Goal: Transaction & Acquisition: Subscribe to service/newsletter

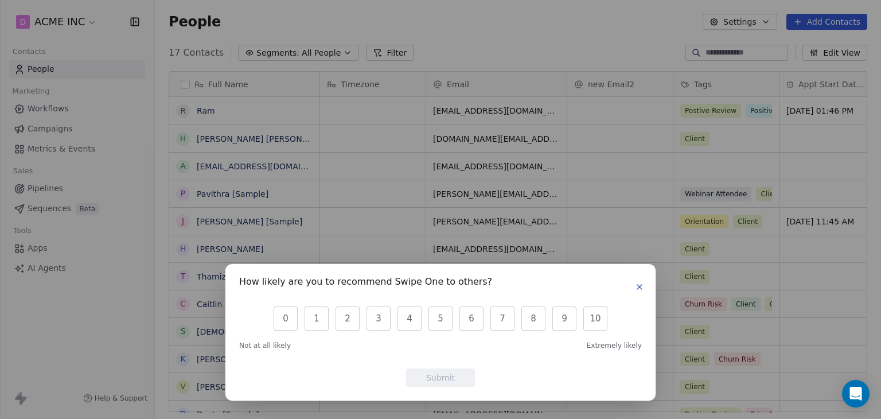
scroll to position [359, 717]
click at [640, 284] on icon "button" at bounding box center [639, 286] width 9 height 9
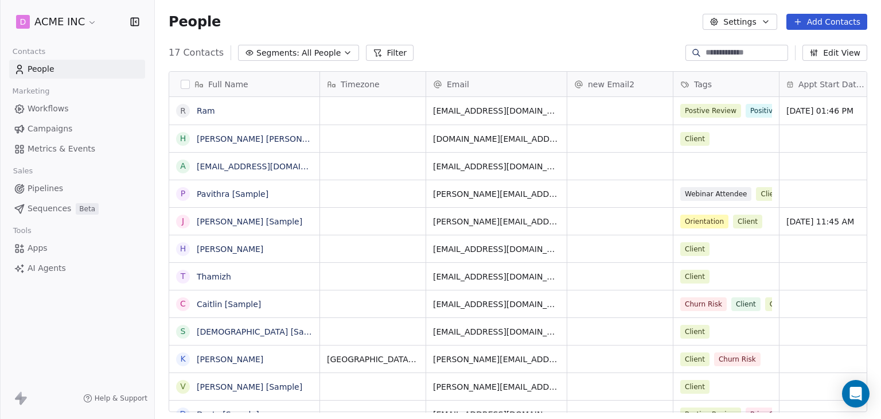
click at [62, 126] on span "Campaigns" at bounding box center [50, 129] width 45 height 12
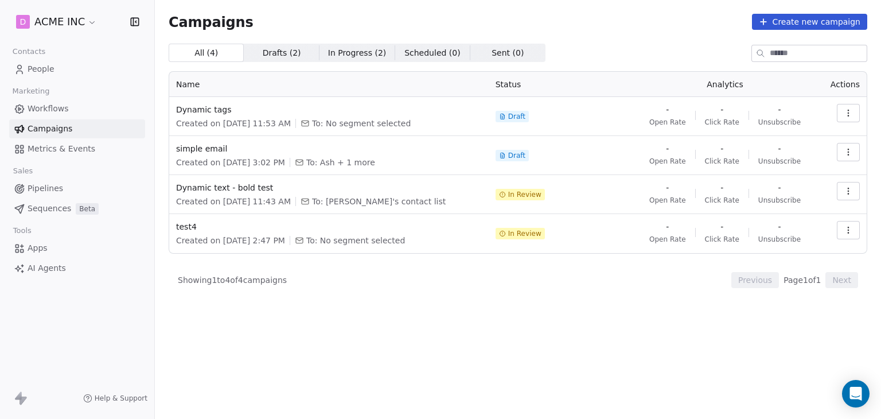
click at [211, 115] on div "Dynamic tags Created on [DATE] 11:53 AM To: No segment selected" at bounding box center [329, 116] width 306 height 25
click at [211, 113] on span "Dynamic tags" at bounding box center [329, 109] width 306 height 11
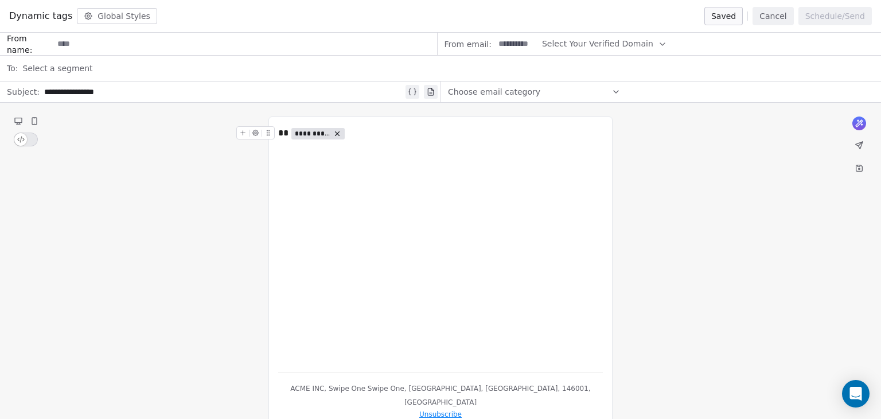
click at [778, 14] on button "Cancel" at bounding box center [773, 16] width 41 height 18
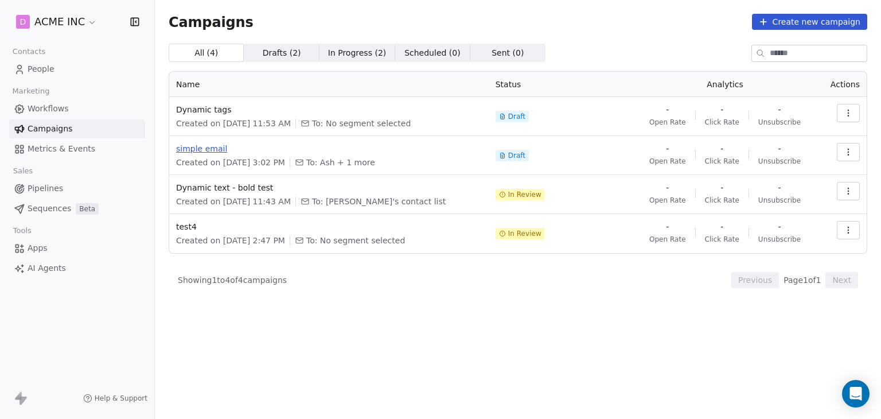
click at [209, 145] on span "simple email" at bounding box center [329, 148] width 306 height 11
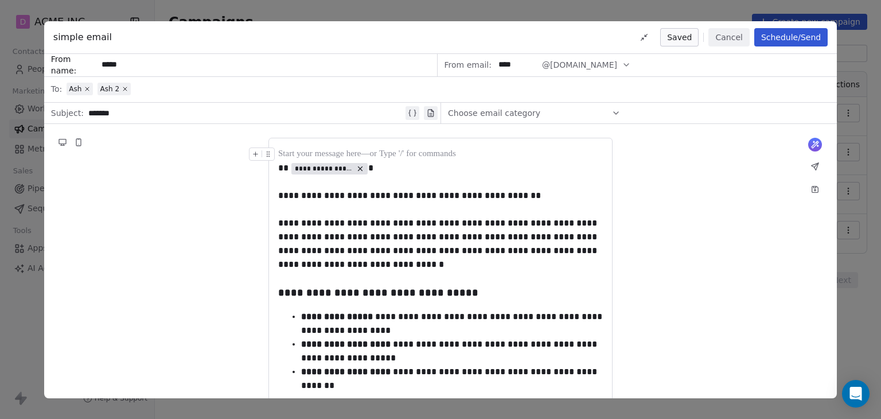
drag, startPoint x: 137, startPoint y: 67, endPoint x: 67, endPoint y: 60, distance: 70.9
click at [67, 60] on div "From name: *****" at bounding box center [241, 65] width 394 height 23
type input "******"
click at [695, 169] on div "**********" at bounding box center [440, 356] width 793 height 464
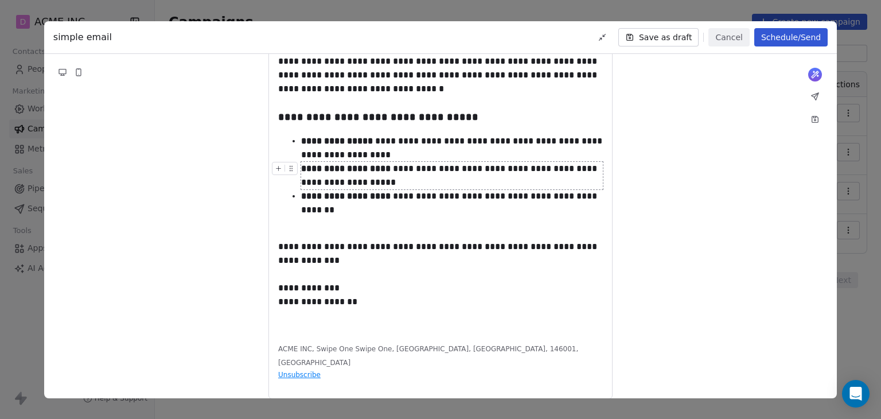
click at [662, 37] on button "Save as draft" at bounding box center [659, 37] width 81 height 18
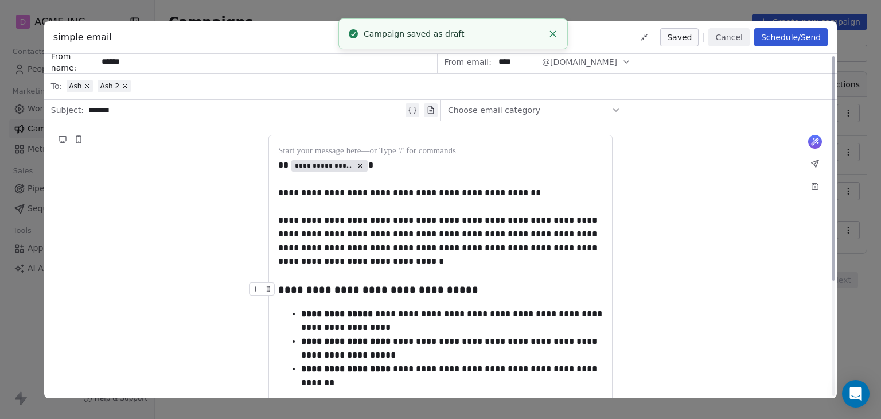
scroll to position [0, 0]
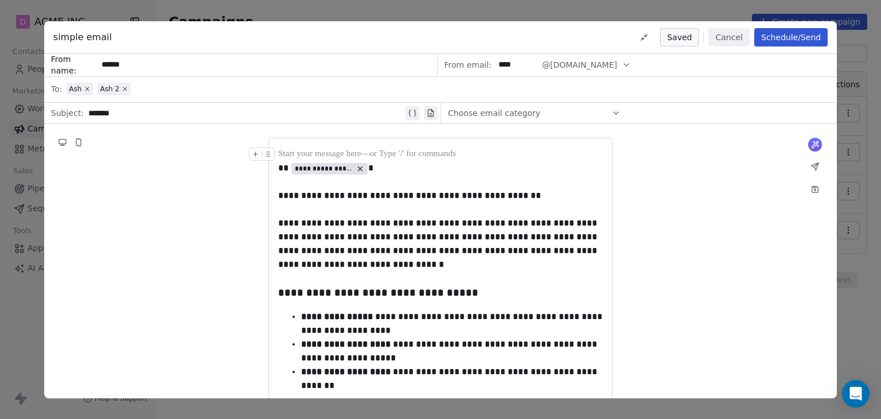
click at [723, 38] on button "Cancel" at bounding box center [729, 37] width 41 height 18
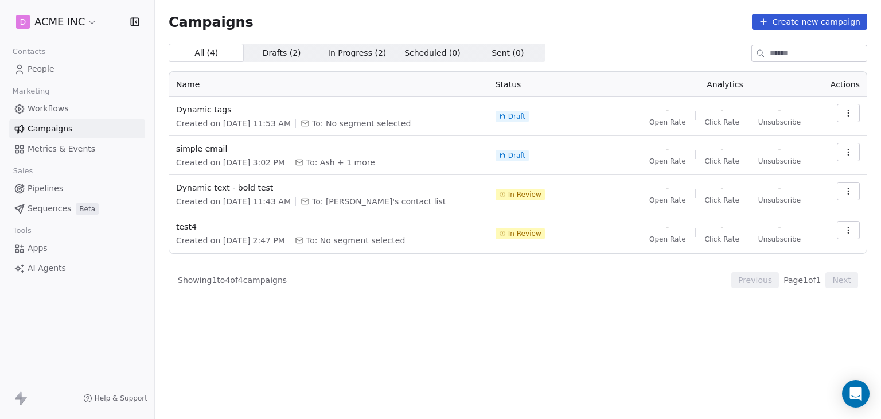
click at [294, 55] on span "Drafts ( 2 ) Drafts ( 2 )" at bounding box center [281, 53] width 75 height 18
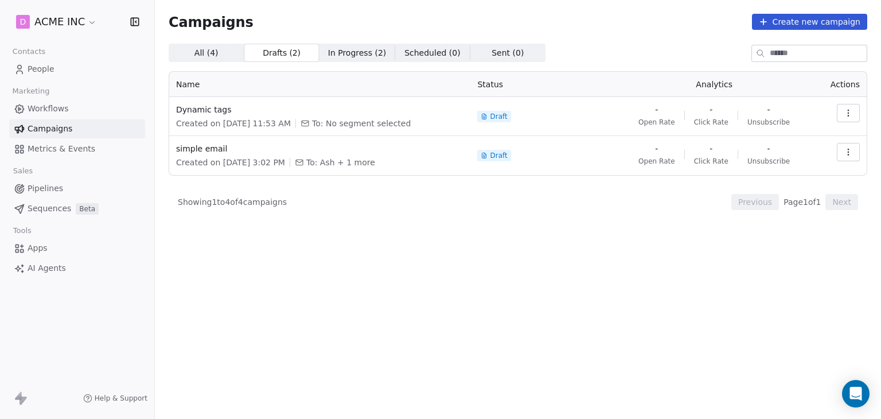
click at [849, 115] on icon "button" at bounding box center [848, 112] width 9 height 9
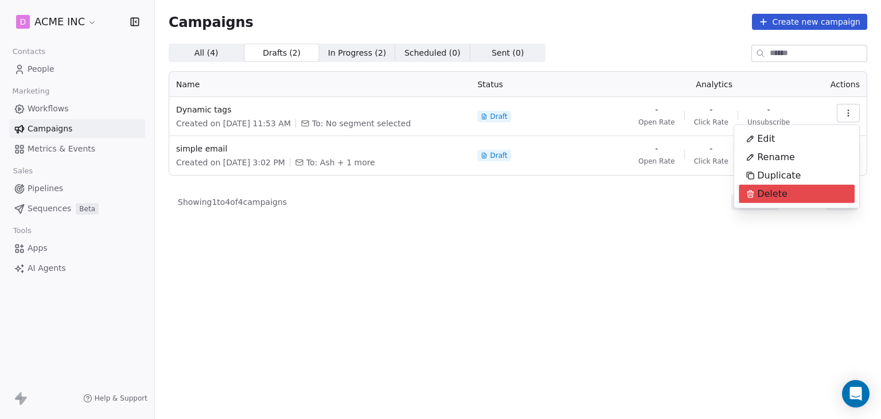
click at [791, 192] on div "Delete" at bounding box center [767, 194] width 56 height 18
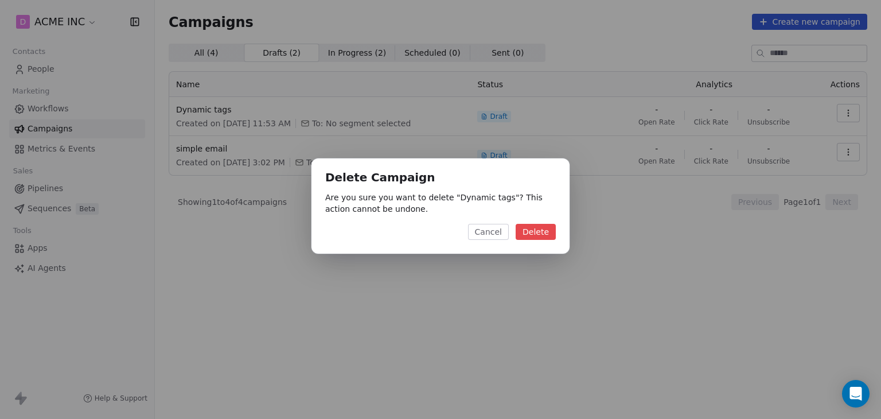
click at [542, 232] on button "Delete" at bounding box center [536, 232] width 40 height 16
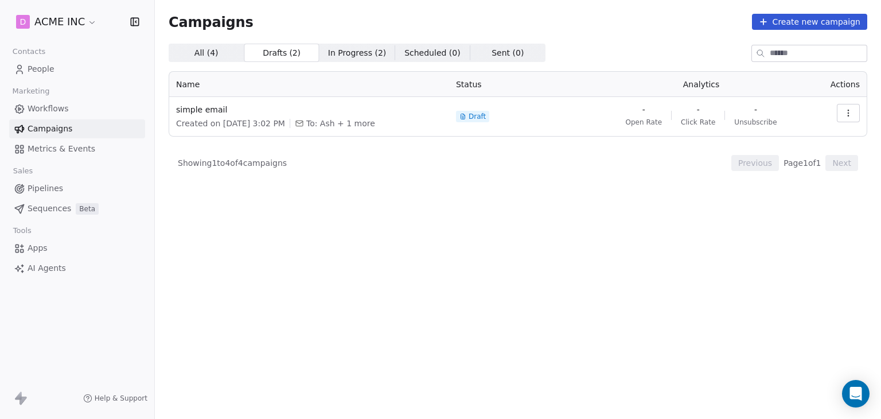
click at [854, 114] on button "button" at bounding box center [848, 113] width 23 height 18
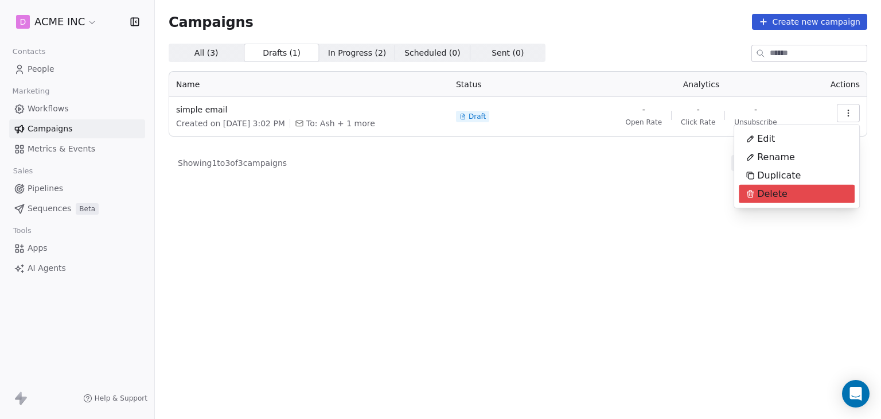
click at [813, 189] on div "Delete" at bounding box center [797, 194] width 116 height 18
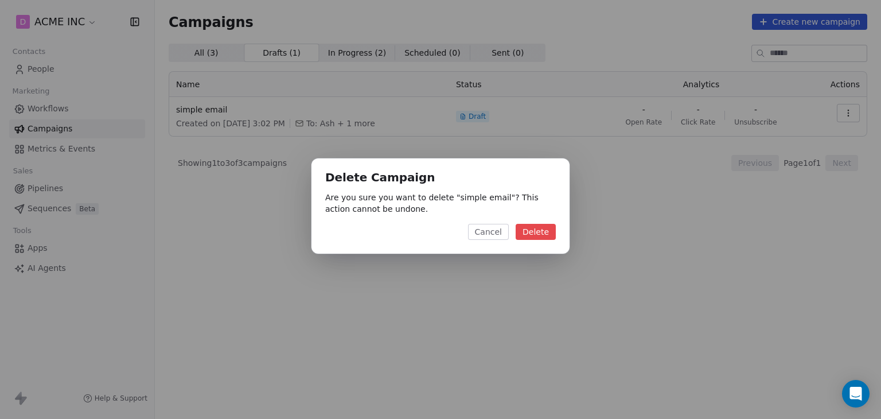
drag, startPoint x: 551, startPoint y: 242, endPoint x: 545, endPoint y: 236, distance: 8.5
click at [549, 243] on div "Delete Campaign Are you sure you want to delete " simple email "? This action c…" at bounding box center [441, 205] width 258 height 95
click at [545, 235] on button "Delete" at bounding box center [536, 232] width 40 height 16
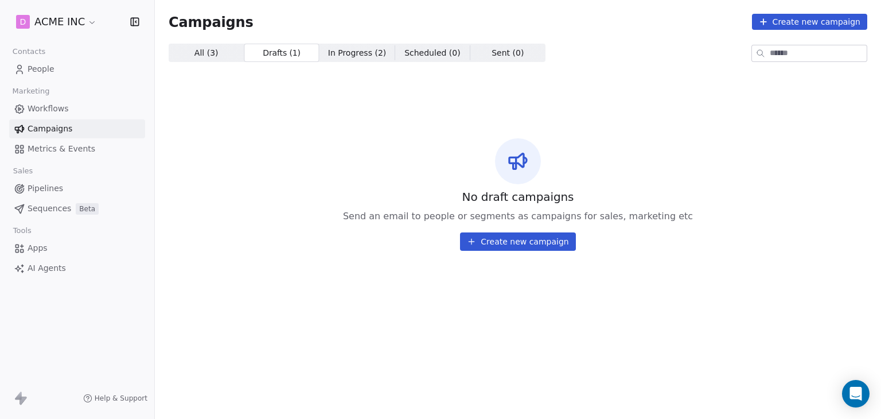
click at [200, 44] on span "All ( 3 ) All ( 3 )" at bounding box center [206, 53] width 75 height 18
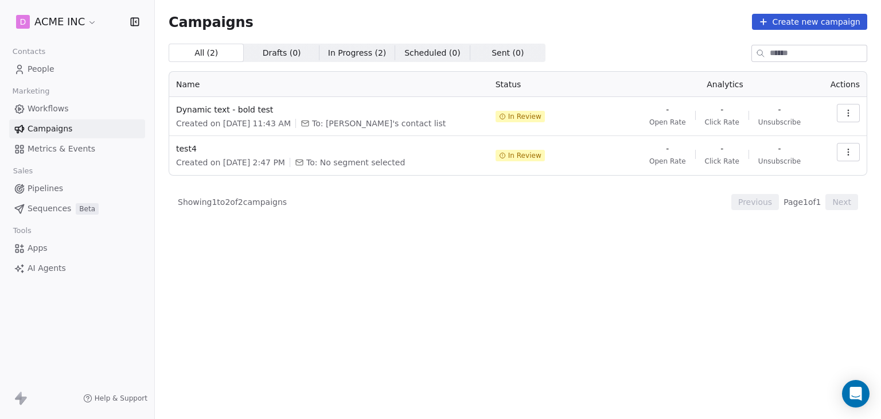
click at [283, 49] on span "Drafts ( 0 )" at bounding box center [282, 53] width 38 height 12
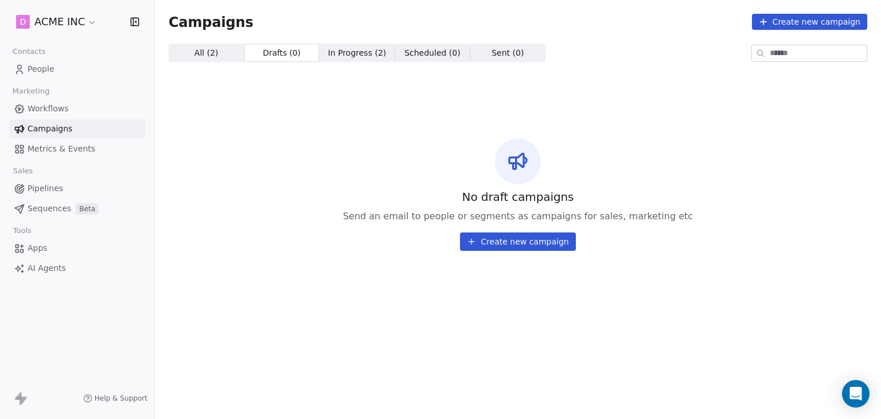
click at [203, 55] on span "All ( 2 )" at bounding box center [207, 53] width 24 height 12
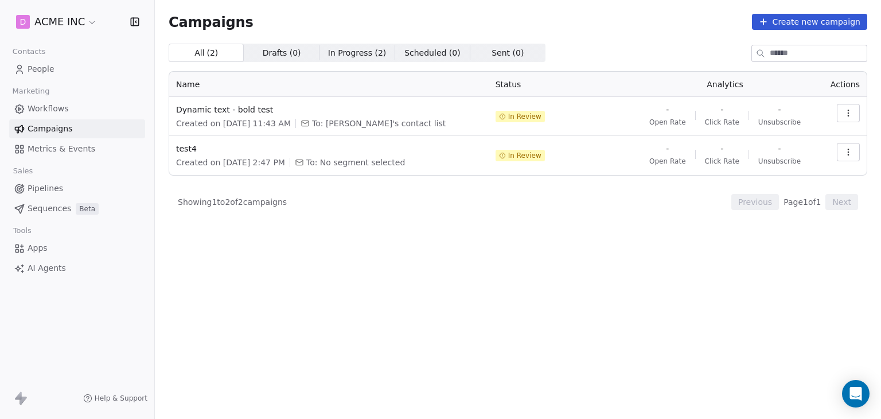
click at [810, 18] on button "Create new campaign" at bounding box center [809, 22] width 115 height 16
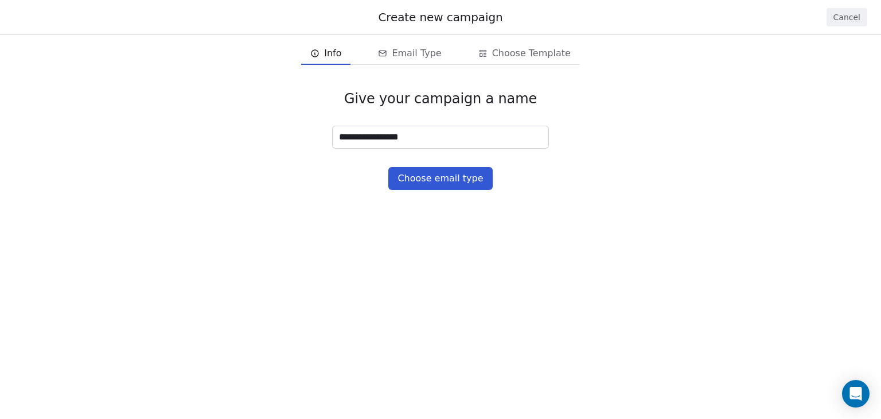
type input "**********"
click at [477, 188] on button "Choose email type" at bounding box center [441, 178] width 104 height 23
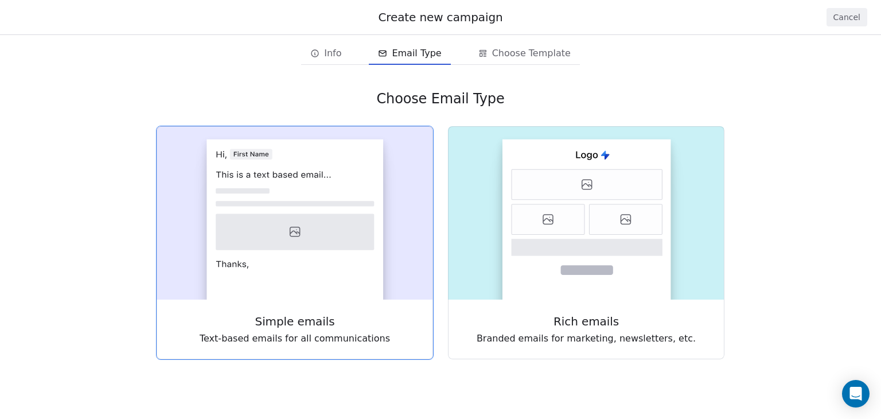
click at [331, 211] on rect at bounding box center [295, 219] width 177 height 160
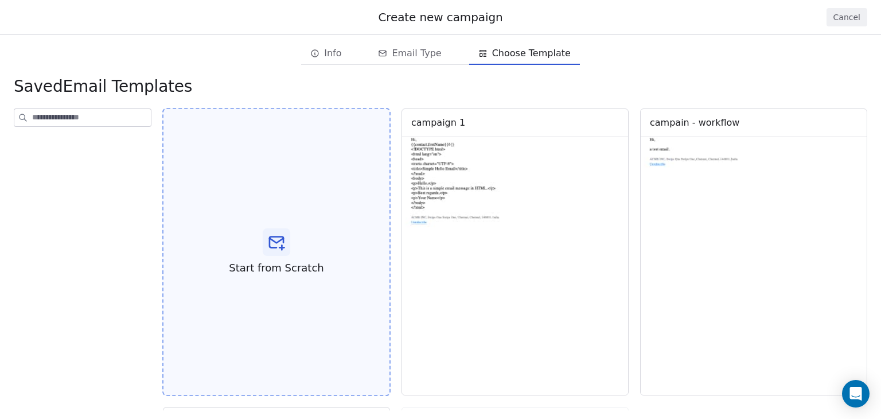
click at [302, 235] on div "Start from Scratch" at bounding box center [276, 252] width 228 height 289
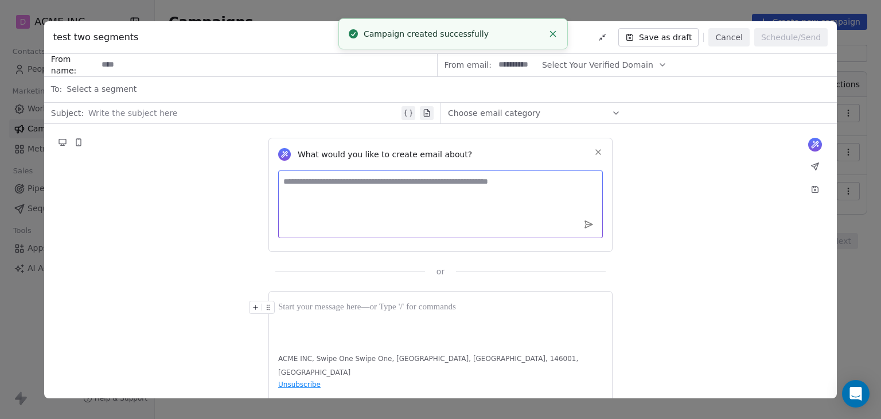
click at [347, 185] on textarea at bounding box center [440, 204] width 325 height 68
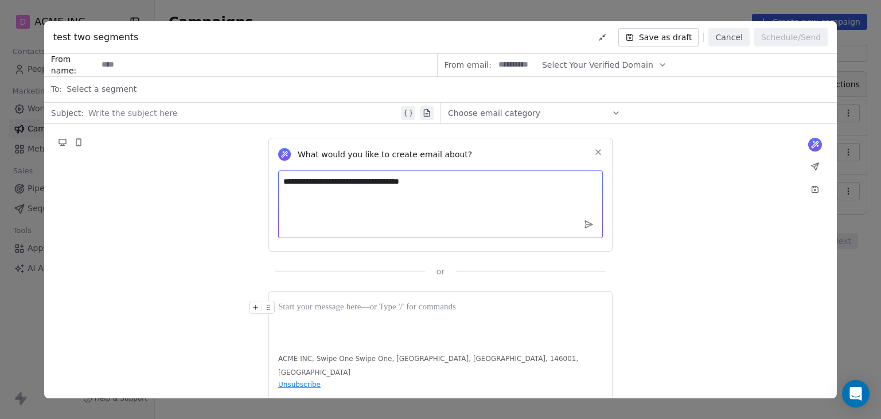
type textarea "**********"
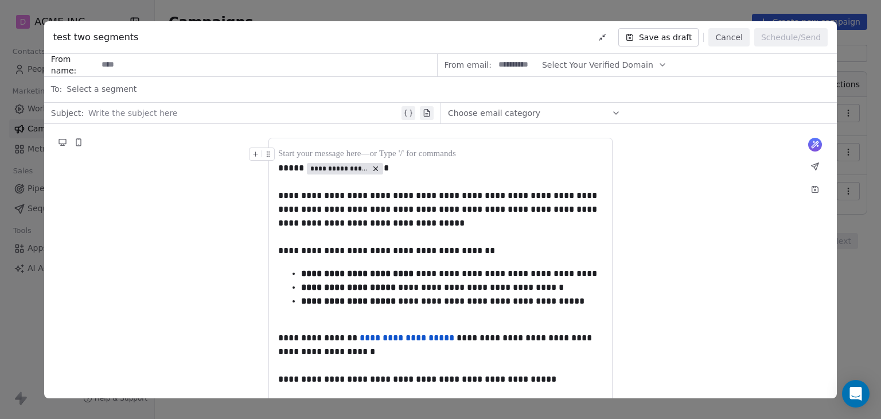
click at [138, 65] on input at bounding box center [267, 65] width 339 height 21
type input "******"
click at [126, 81] on div "Select a segment" at bounding box center [449, 88] width 764 height 25
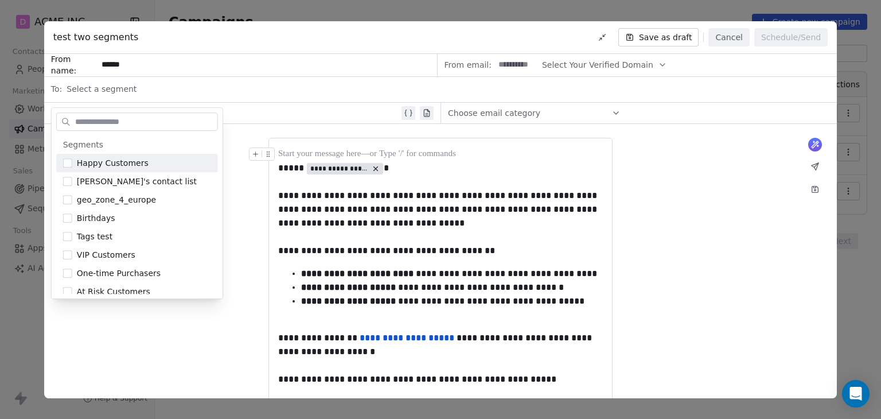
click at [117, 88] on span "Select a segment" at bounding box center [102, 88] width 70 height 11
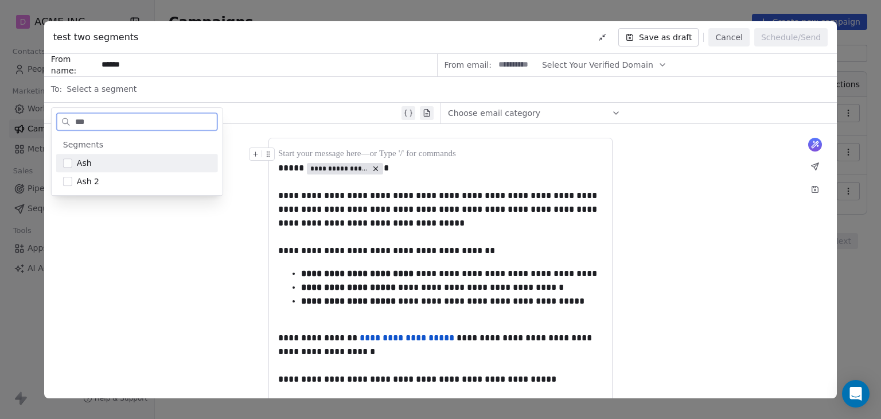
type input "***"
click at [70, 161] on button "Suggestions" at bounding box center [67, 162] width 9 height 9
click at [67, 180] on button "Suggestions" at bounding box center [67, 181] width 9 height 9
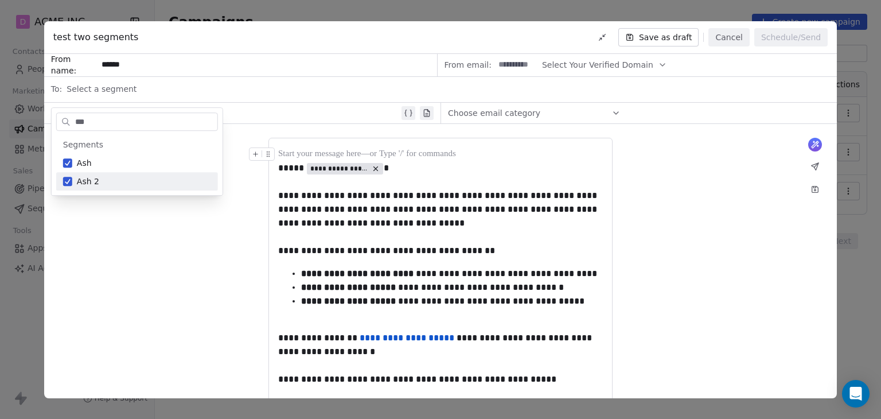
click at [165, 243] on div "**********" at bounding box center [440, 327] width 793 height 407
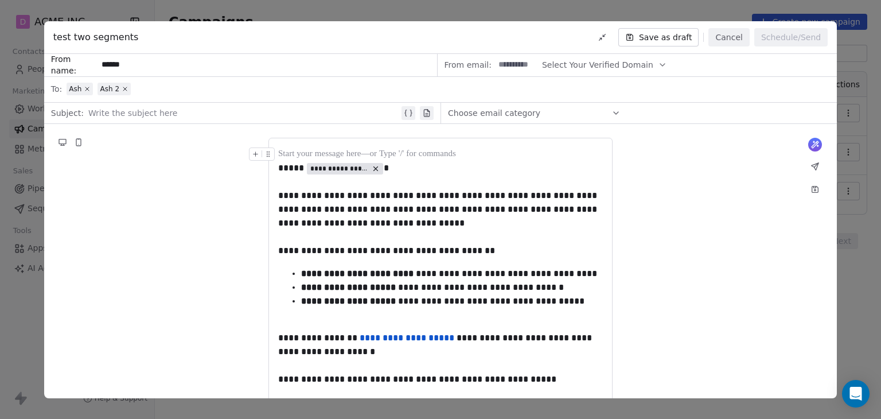
click at [122, 108] on div at bounding box center [243, 113] width 311 height 14
click at [520, 67] on input at bounding box center [517, 65] width 45 height 21
type input "****"
click at [582, 60] on span "Select Your Verified Domain" at bounding box center [597, 65] width 111 height 12
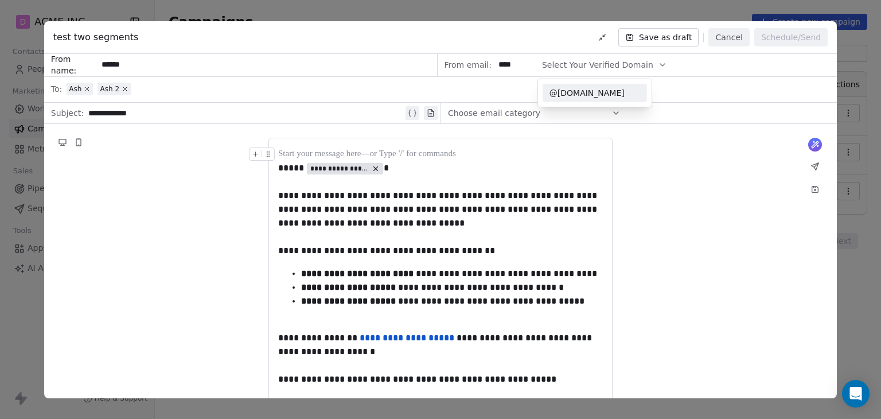
click at [582, 87] on span "@[DOMAIN_NAME]" at bounding box center [595, 92] width 91 height 11
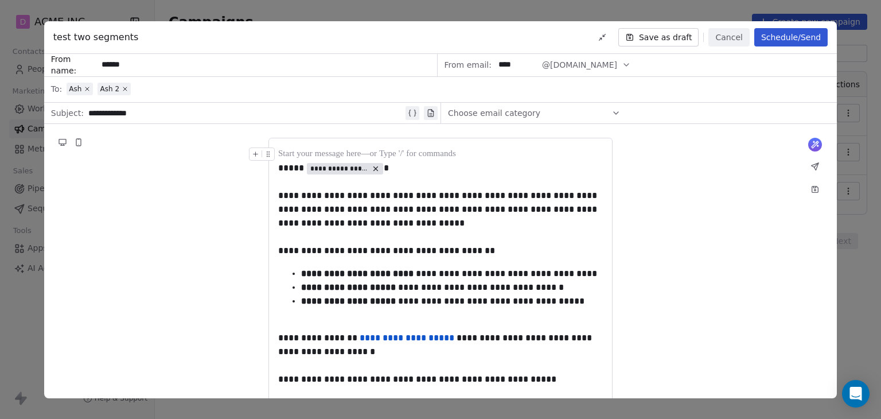
click at [685, 175] on div "**********" at bounding box center [440, 327] width 793 height 407
click at [525, 236] on div at bounding box center [440, 237] width 325 height 14
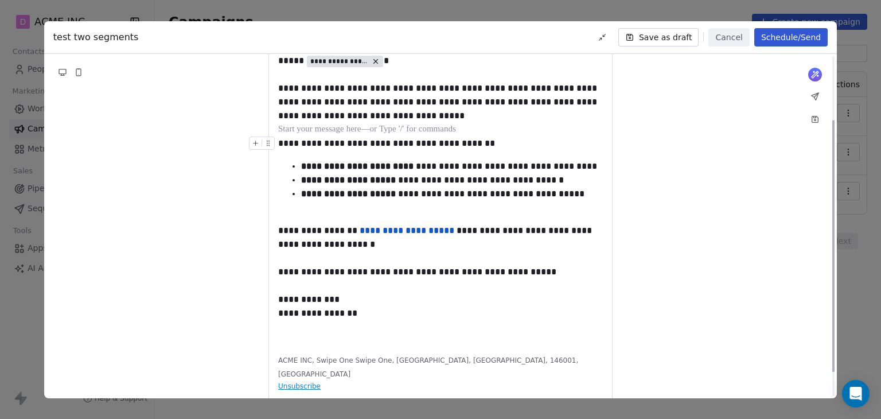
scroll to position [119, 0]
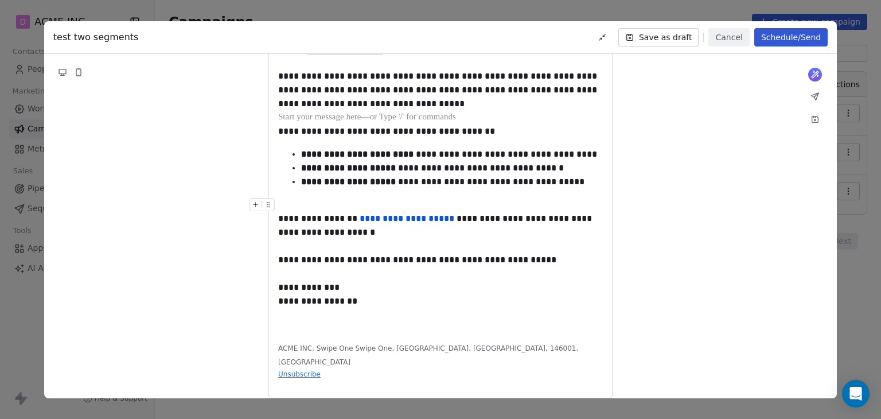
click at [681, 37] on button "Save as draft" at bounding box center [659, 37] width 81 height 18
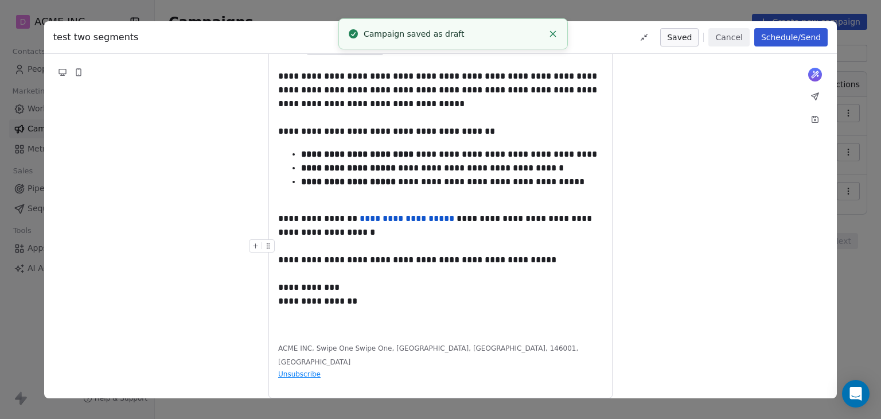
click at [726, 40] on button "Cancel" at bounding box center [729, 37] width 41 height 18
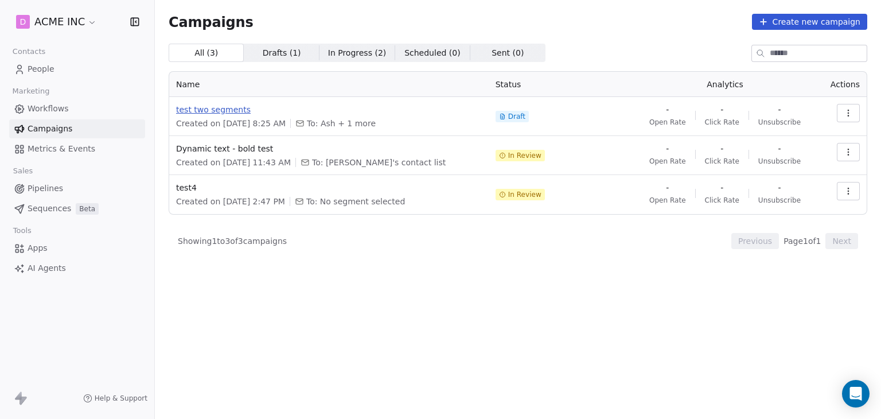
click at [231, 115] on span "test two segments" at bounding box center [329, 109] width 306 height 11
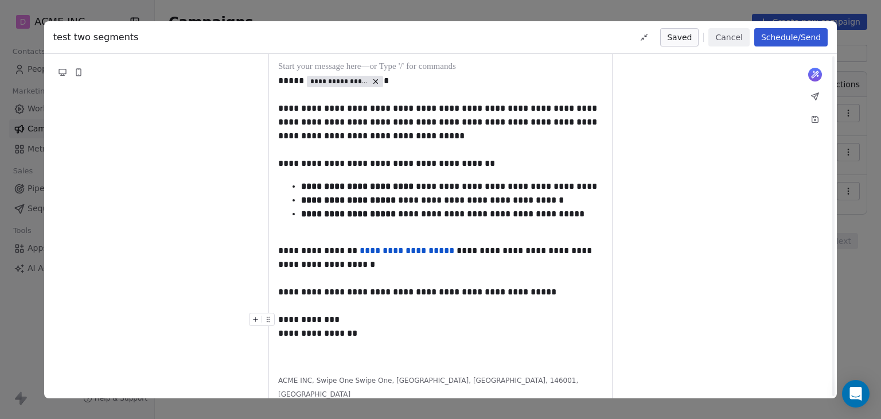
scroll to position [0, 0]
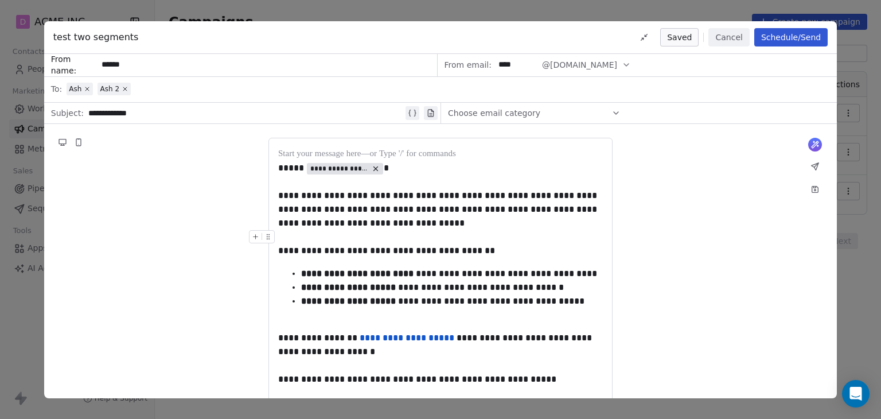
click at [772, 40] on button "Schedule/Send" at bounding box center [791, 37] width 73 height 18
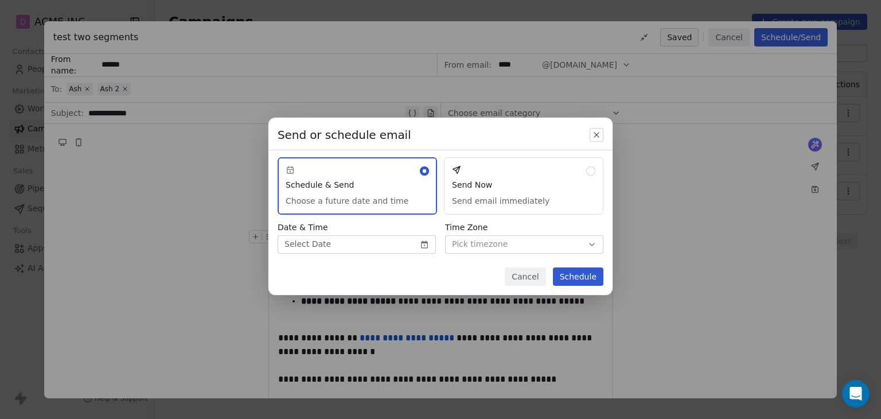
click at [491, 196] on button "Send Now Send email immediately" at bounding box center [524, 185] width 160 height 57
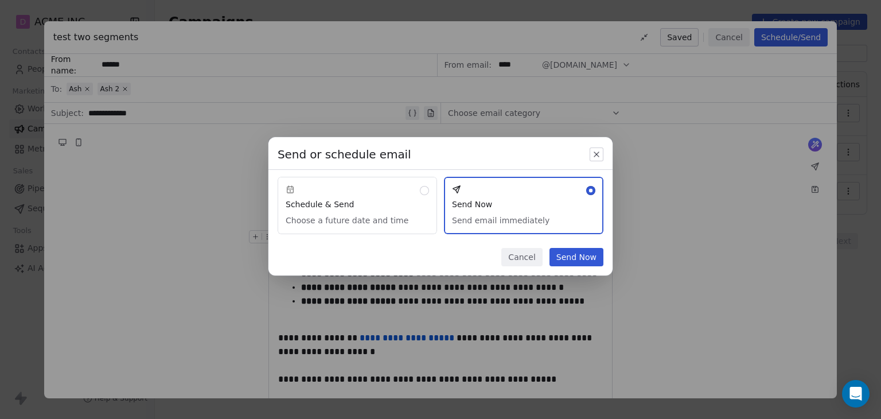
click at [562, 259] on button "Send Now" at bounding box center [577, 257] width 54 height 18
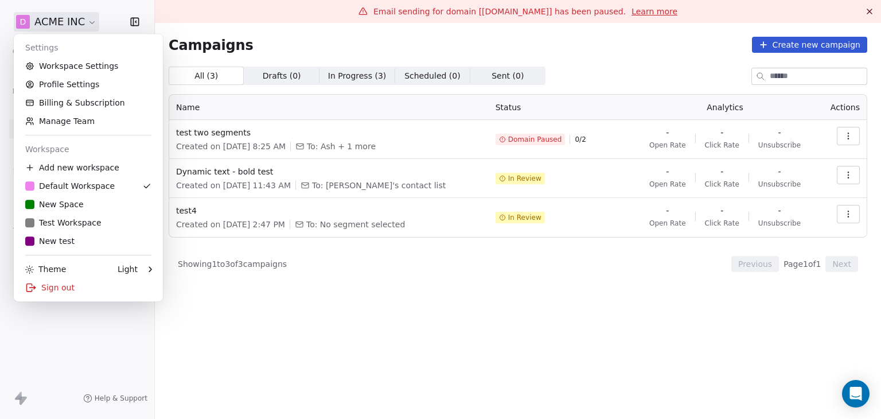
click at [48, 24] on html "D ACME INC Contacts People Marketing Workflows Campaigns Metrics & Events Sales…" at bounding box center [440, 209] width 881 height 419
click at [78, 68] on link "Workspace Settings" at bounding box center [88, 66] width 140 height 18
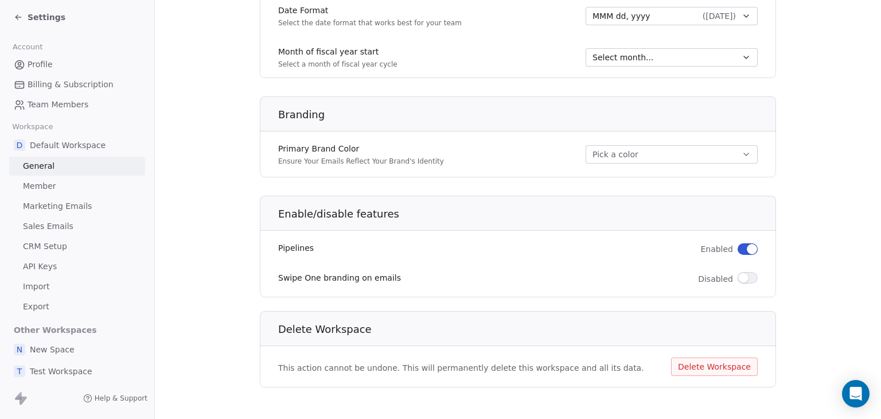
scroll to position [677, 0]
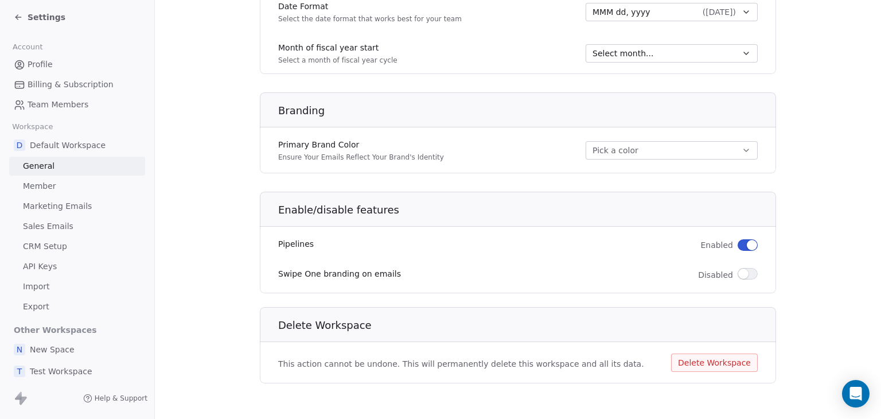
click at [60, 207] on span "Marketing Emails" at bounding box center [57, 206] width 69 height 12
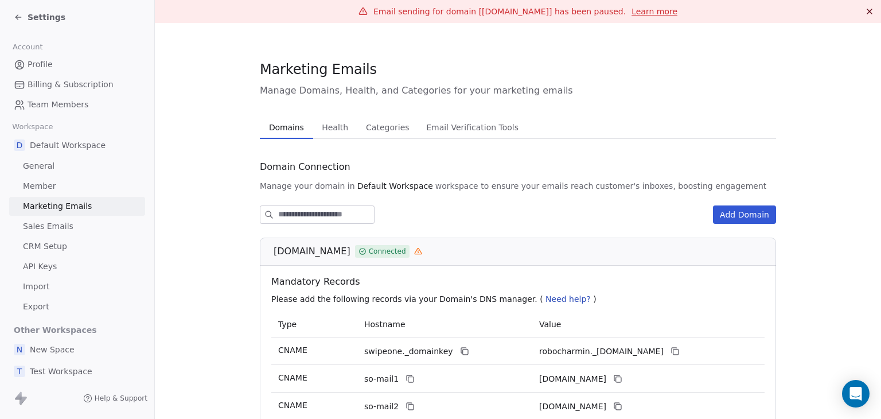
click at [333, 131] on span "Health" at bounding box center [335, 127] width 36 height 16
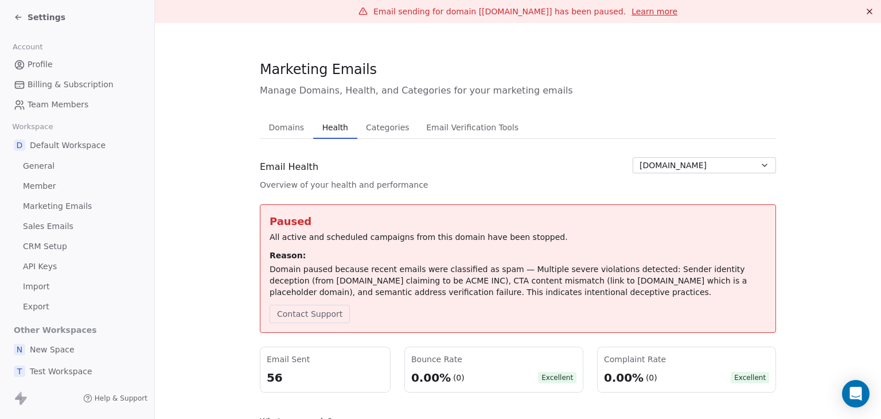
click at [23, 20] on div "Settings" at bounding box center [40, 16] width 52 height 11
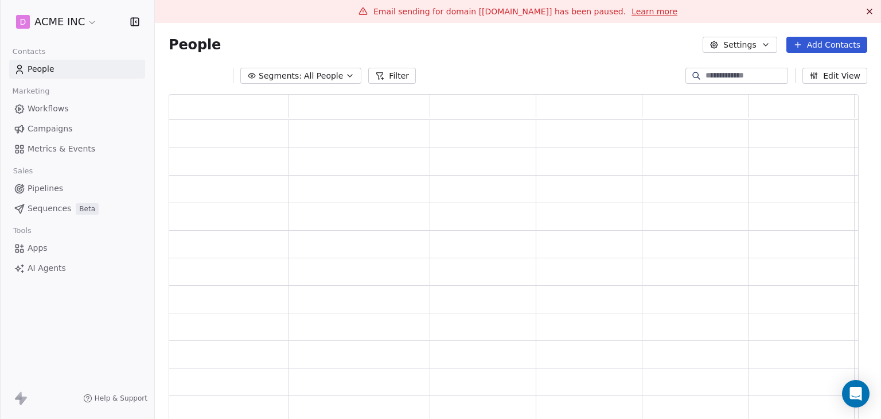
scroll to position [332, 681]
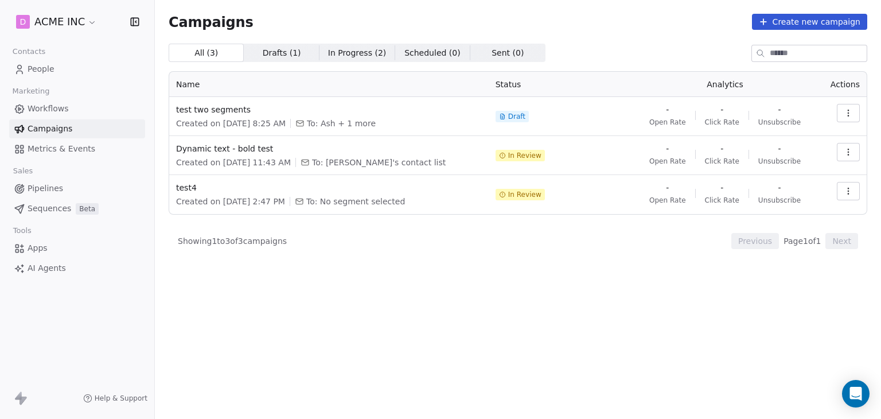
click at [46, 65] on span "People" at bounding box center [41, 69] width 27 height 12
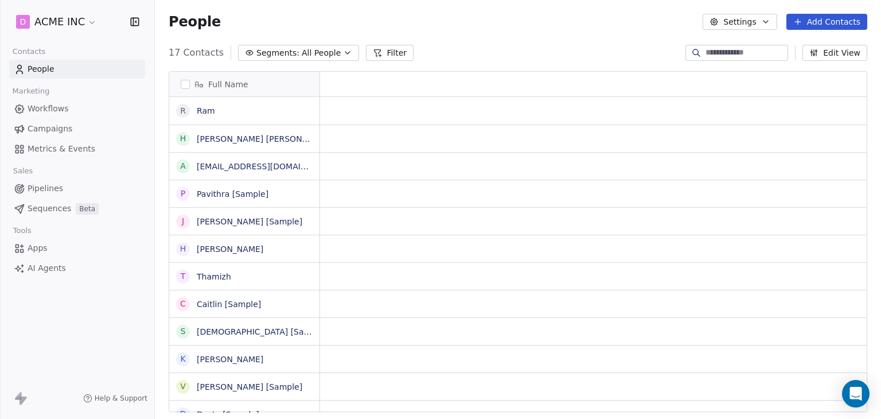
scroll to position [359, 717]
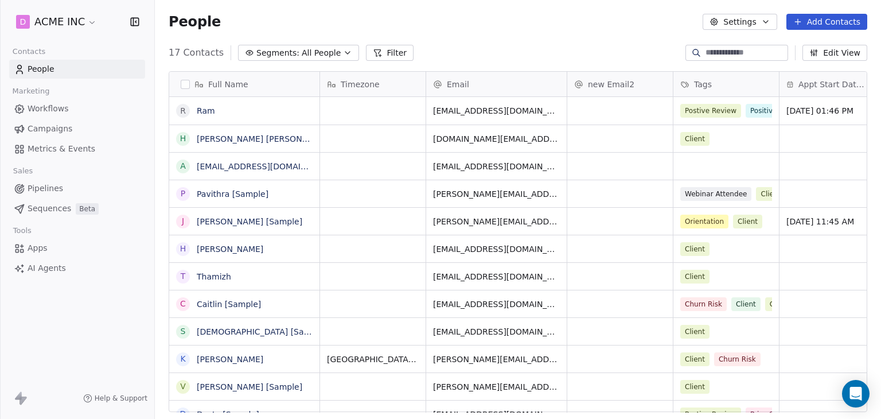
click at [322, 57] on span "All People" at bounding box center [321, 53] width 39 height 12
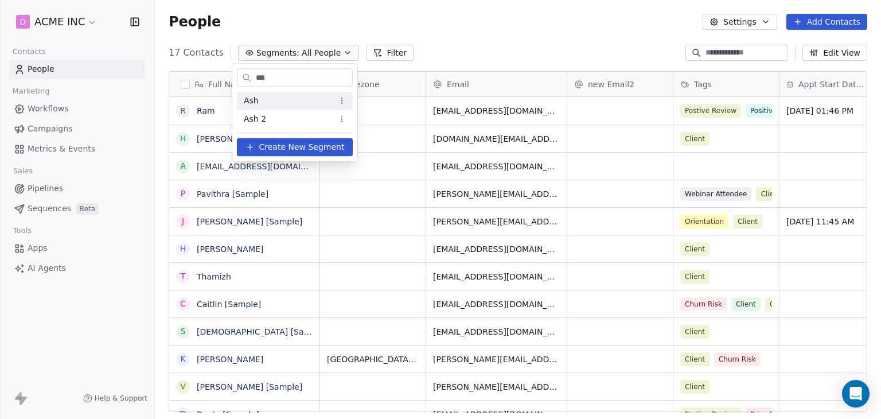
type input "***"
click at [269, 103] on div "Ash" at bounding box center [295, 100] width 116 height 18
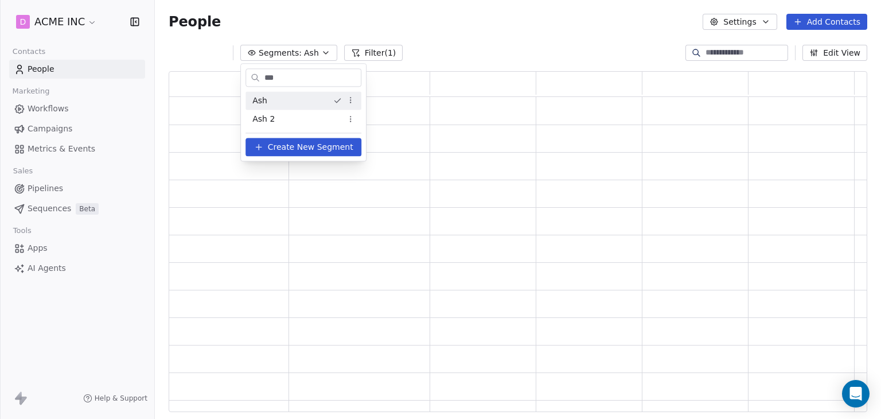
click at [269, 103] on div "Ash" at bounding box center [304, 100] width 116 height 18
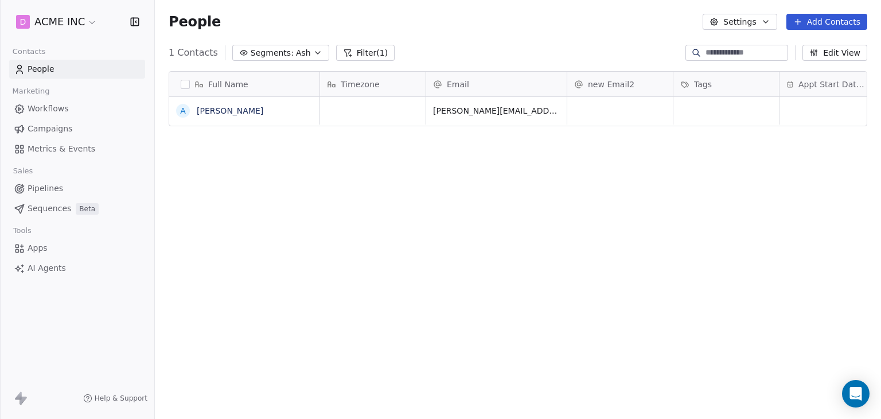
click at [313, 54] on icon "button" at bounding box center [317, 52] width 9 height 9
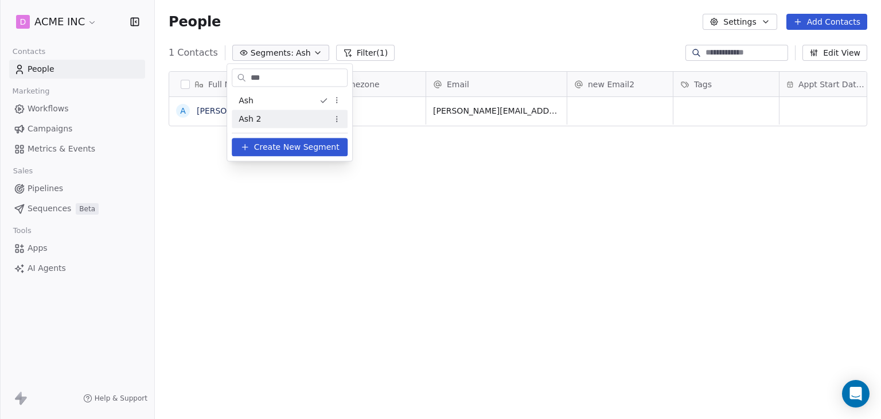
click at [270, 119] on div "Ash 2" at bounding box center [290, 119] width 116 height 18
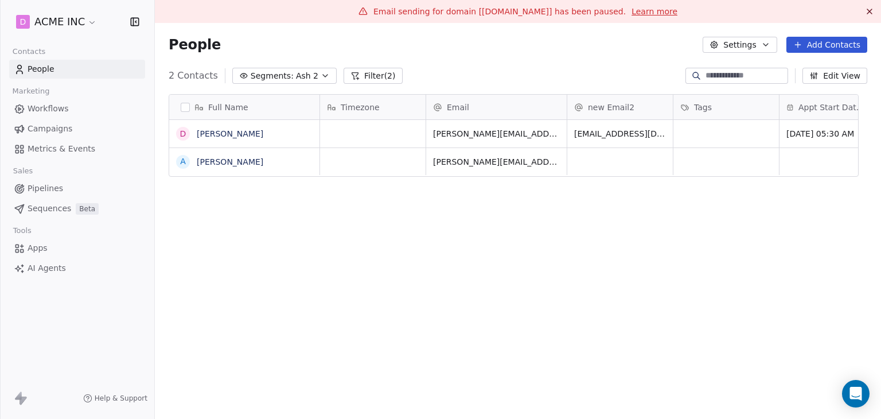
scroll to position [359, 709]
click at [50, 108] on span "Workflows" at bounding box center [48, 109] width 41 height 12
